Goal: Navigation & Orientation: Find specific page/section

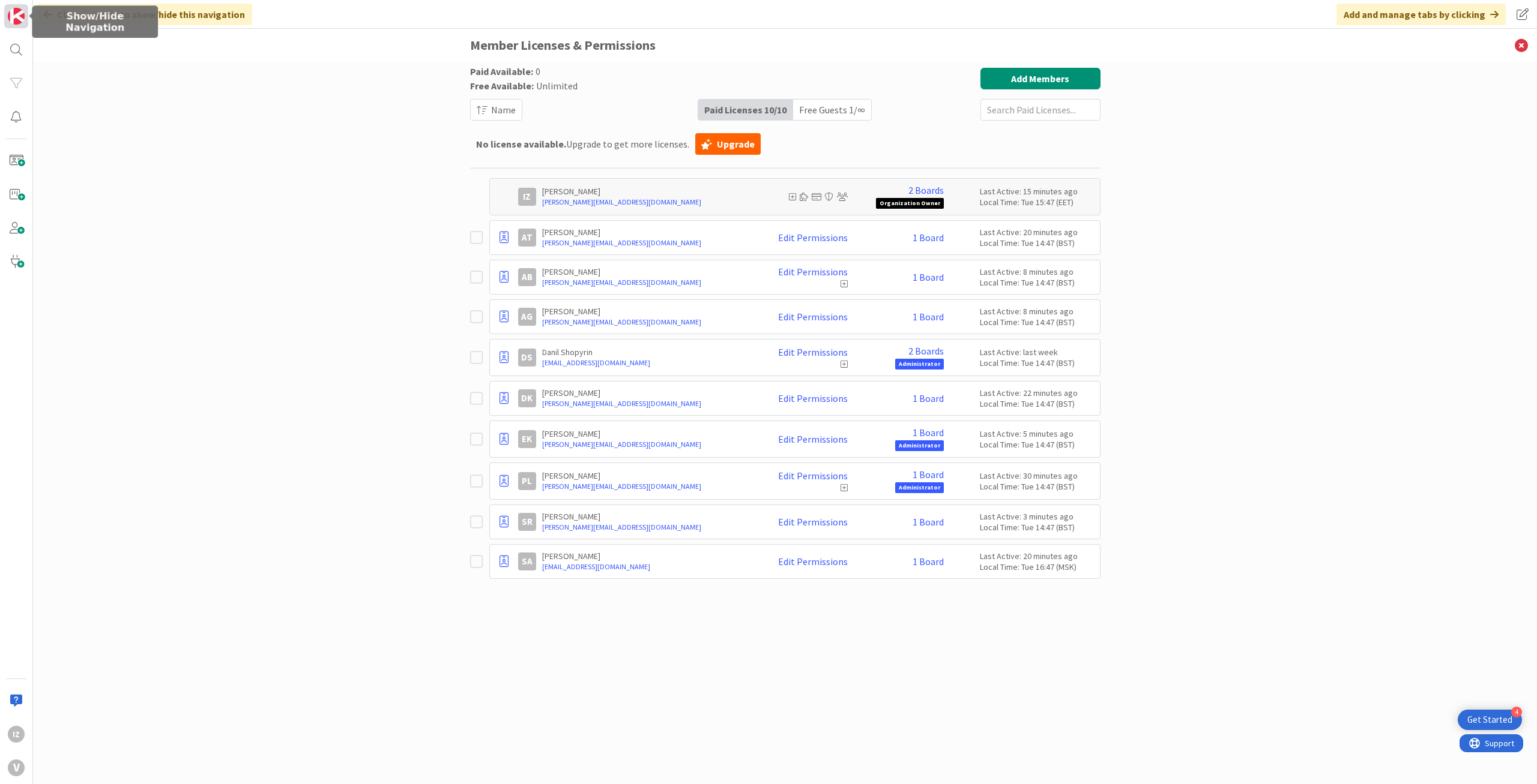
click at [14, 11] on img at bounding box center [16, 16] width 17 height 17
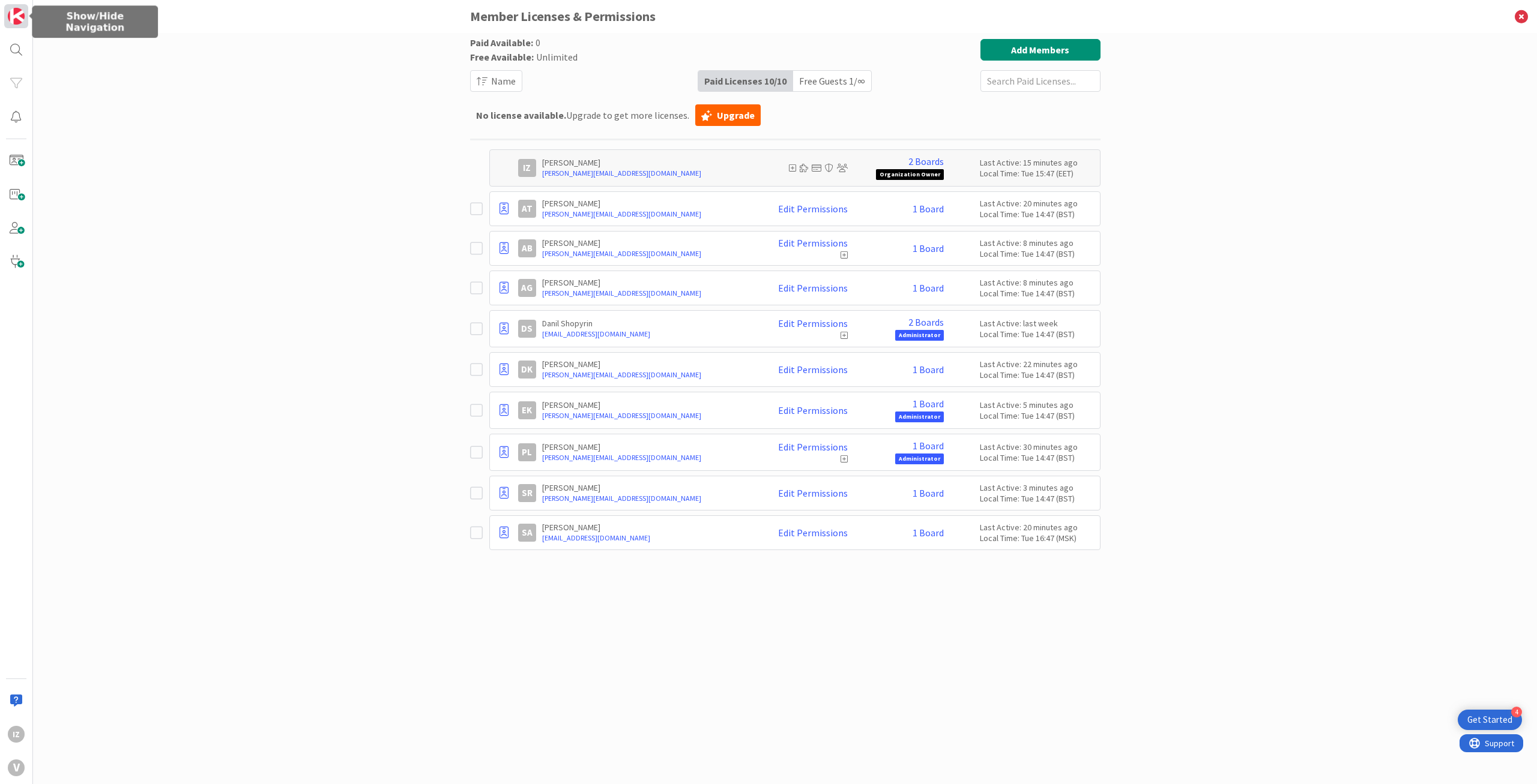
click at [14, 12] on img at bounding box center [16, 16] width 17 height 17
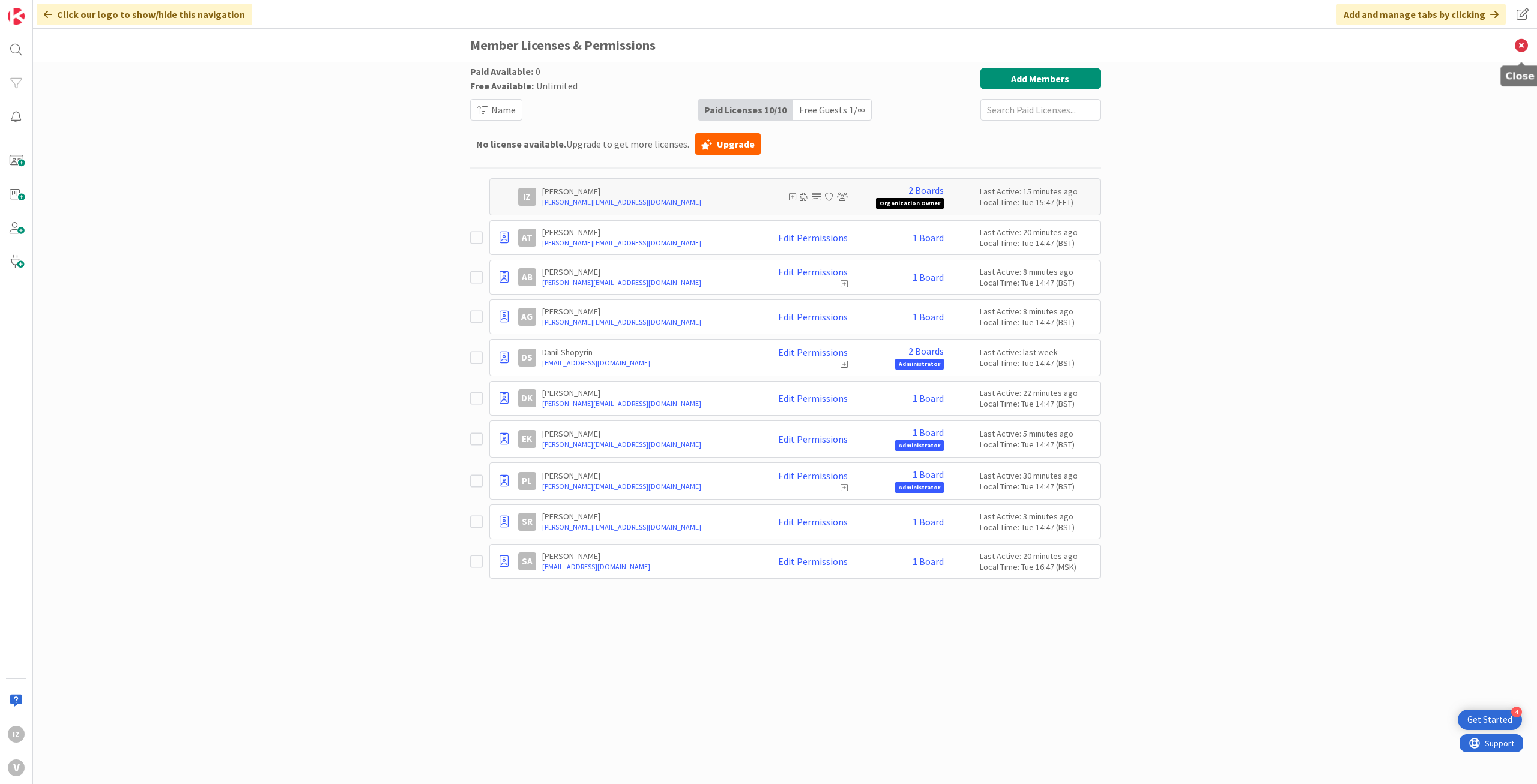
click at [1517, 44] on icon at bounding box center [1521, 46] width 32 height 33
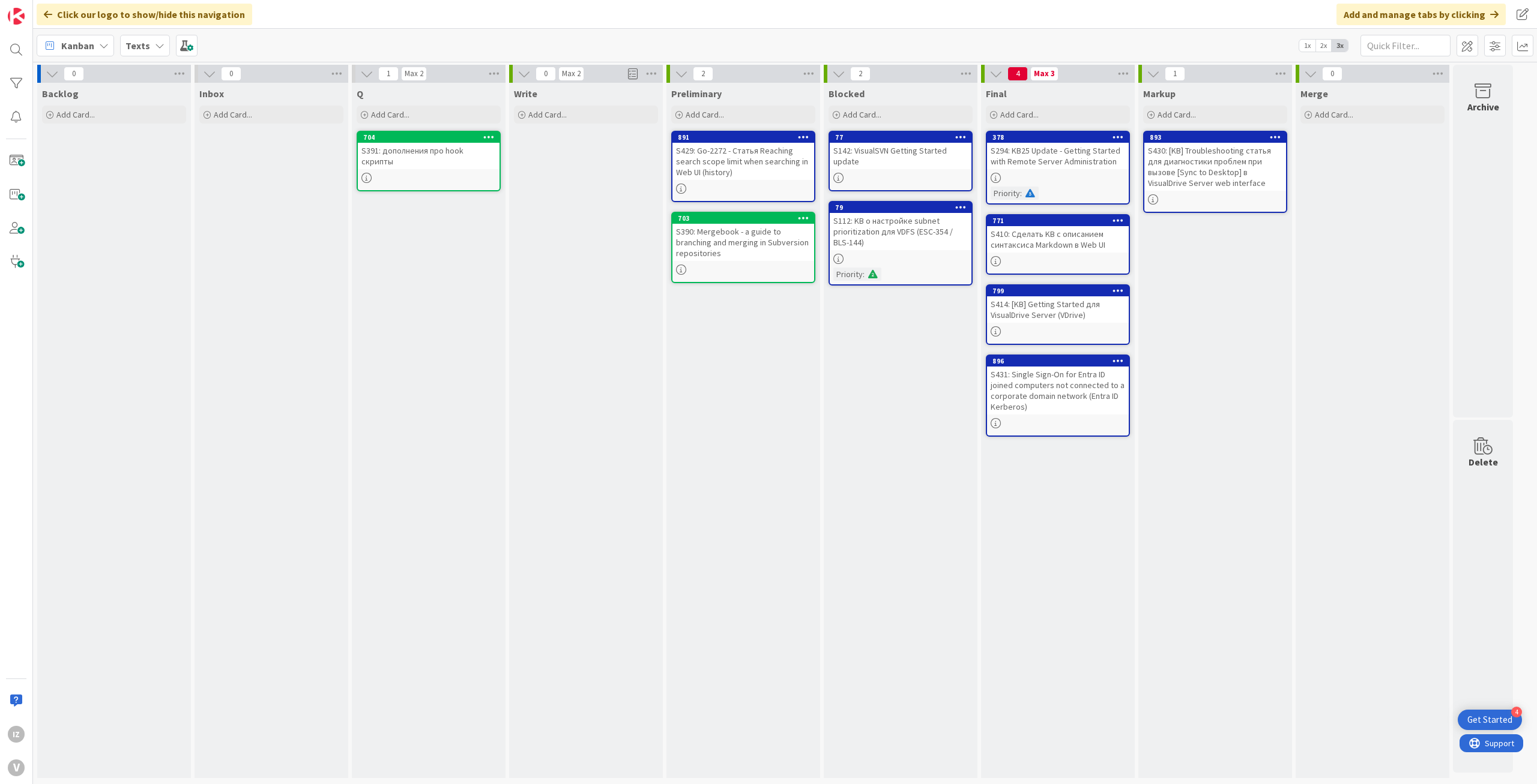
click at [139, 44] on b "Texts" at bounding box center [138, 46] width 25 height 12
click at [153, 165] on div "Dev" at bounding box center [222, 172] width 183 height 22
